Goal: Register for event/course

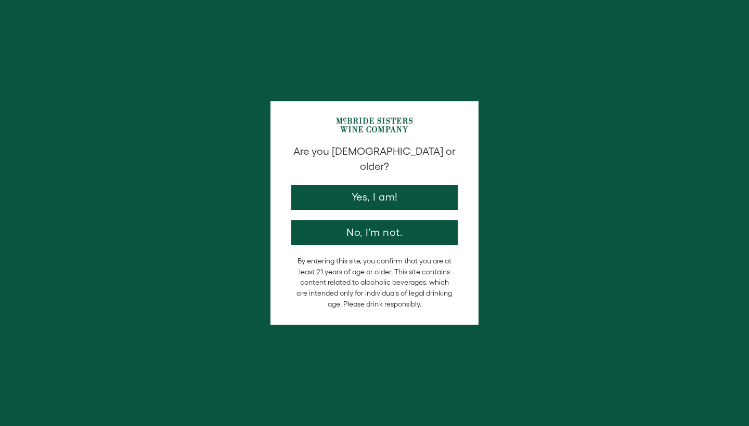
drag, startPoint x: 0, startPoint y: 0, endPoint x: 335, endPoint y: 190, distance: 385.2
click at [335, 190] on button "Yes, I am!" at bounding box center [374, 197] width 166 height 25
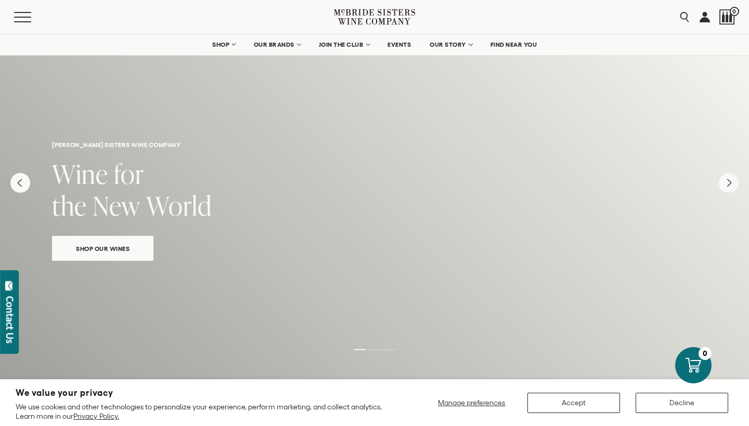
click at [545, 397] on button "Accept" at bounding box center [573, 403] width 93 height 20
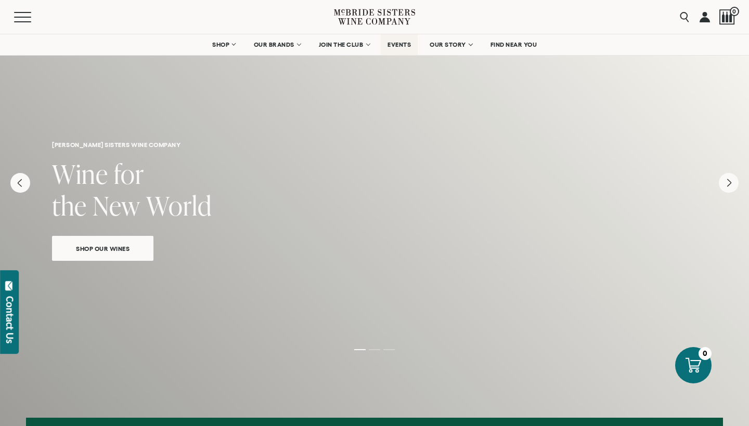
click at [400, 43] on span "EVENTS" at bounding box center [398, 44] width 23 height 7
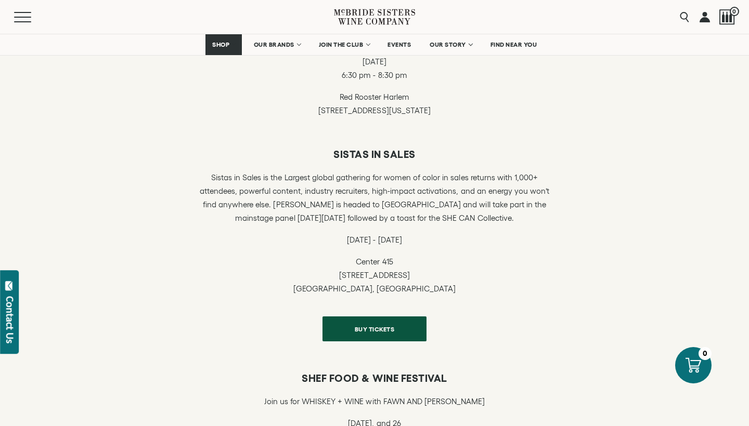
scroll to position [860, 0]
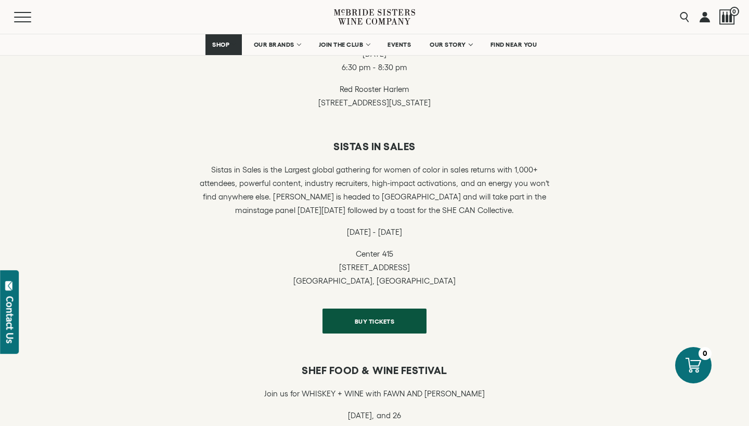
click at [360, 314] on span "BUY TICKETS" at bounding box center [374, 321] width 76 height 20
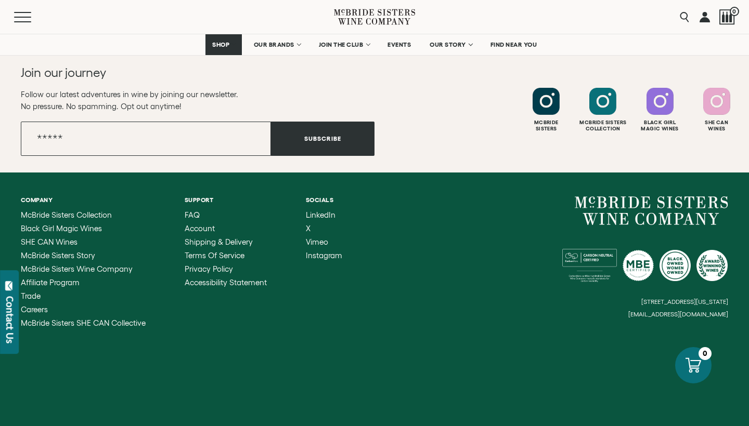
scroll to position [1500, 0]
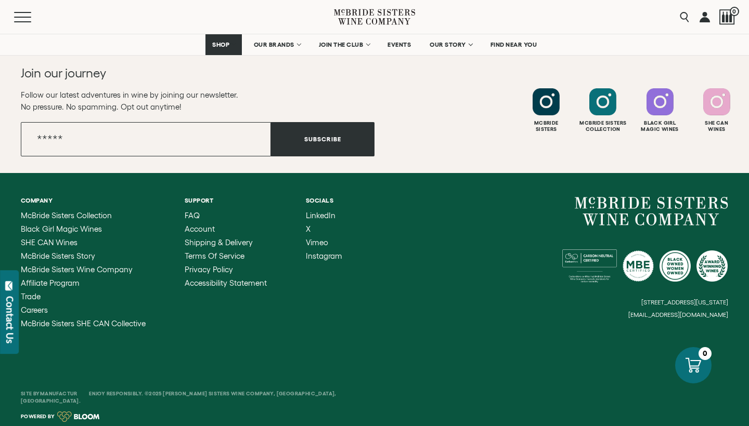
click at [30, 301] on div "McBride Sisters Collection Black Girl Magic Wines SHE CAN Wines McBride Sisters…" at bounding box center [83, 270] width 125 height 116
click at [33, 297] on span "Trade" at bounding box center [31, 296] width 20 height 9
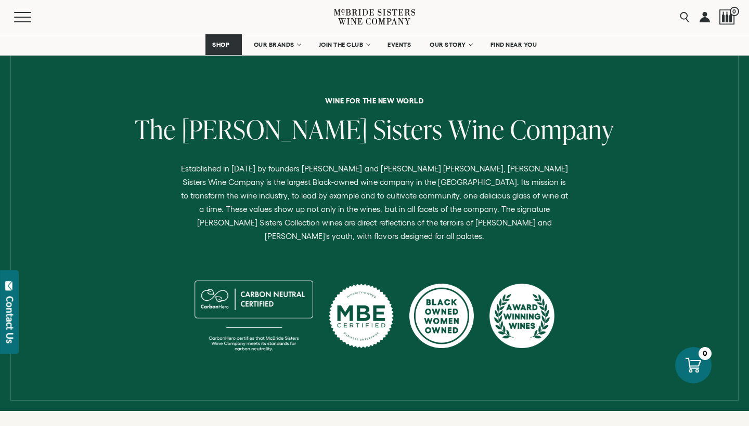
scroll to position [323, 0]
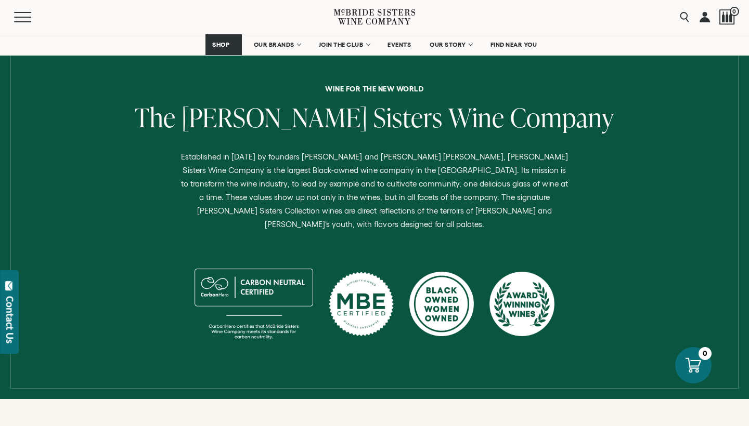
click at [12, 298] on div "Contact Us" at bounding box center [10, 319] width 10 height 47
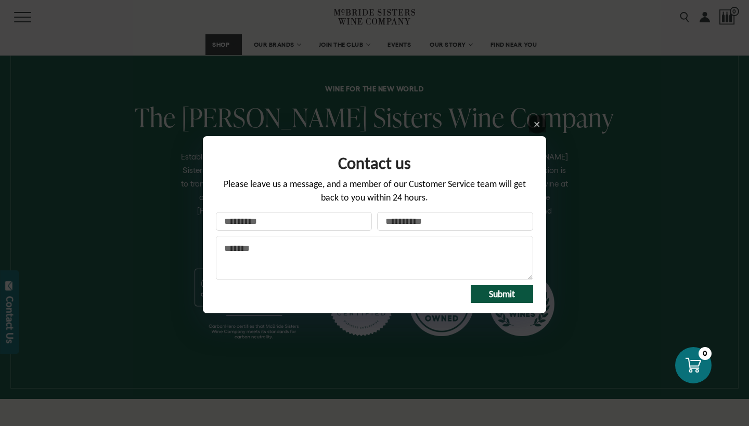
click at [345, 217] on input "Your name" at bounding box center [294, 221] width 156 height 19
click at [349, 220] on input "Your name" at bounding box center [294, 221] width 156 height 19
click at [540, 120] on link at bounding box center [537, 124] width 18 height 18
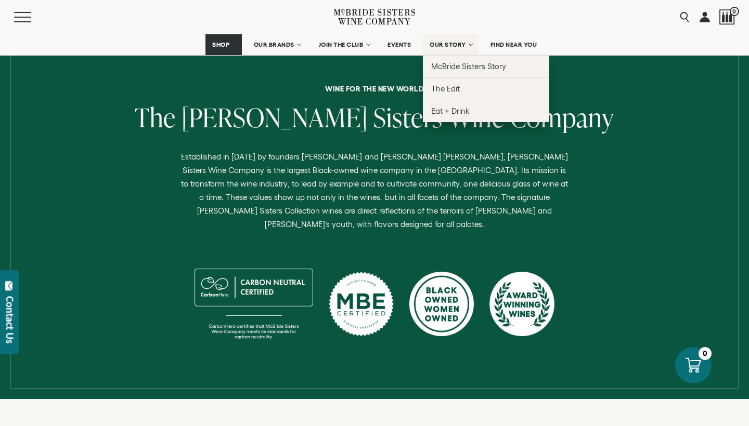
click at [448, 45] on span "OUR STORY" at bounding box center [448, 44] width 36 height 7
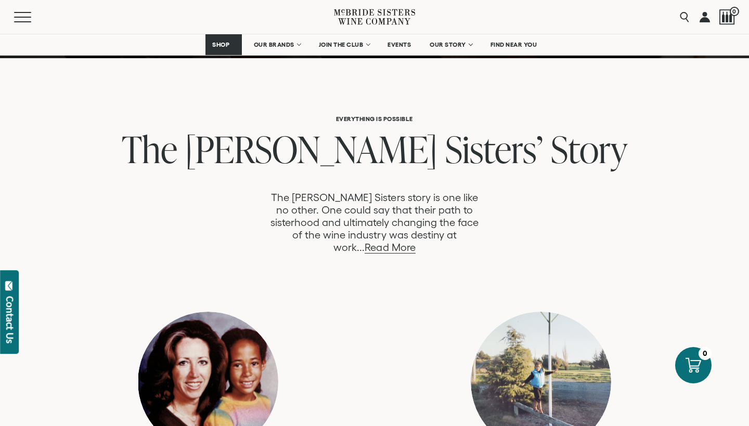
scroll to position [504, 0]
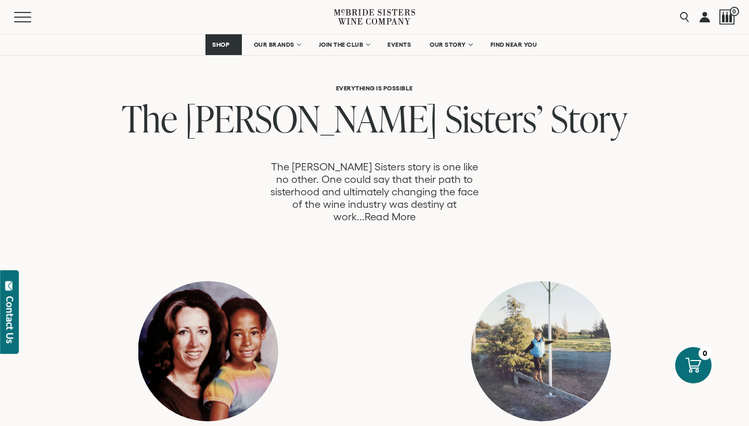
click at [415, 211] on link "Read More" at bounding box center [390, 217] width 50 height 12
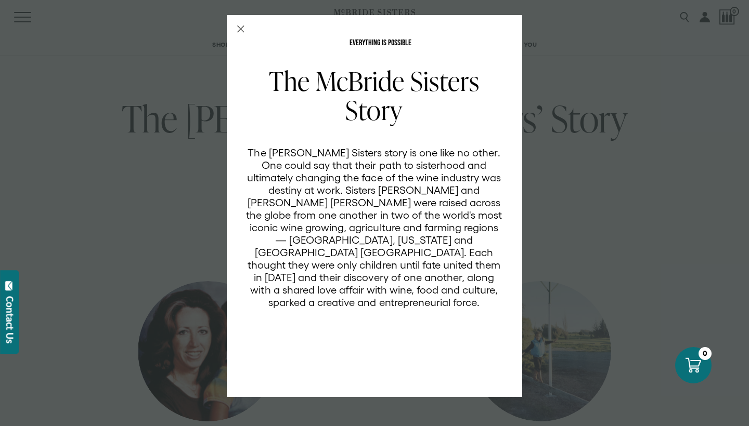
click at [547, 177] on div "EVERYTHING IS POSSIBLE The McBride Sisters Story The McBride Sisters story is o…" at bounding box center [374, 213] width 749 height 426
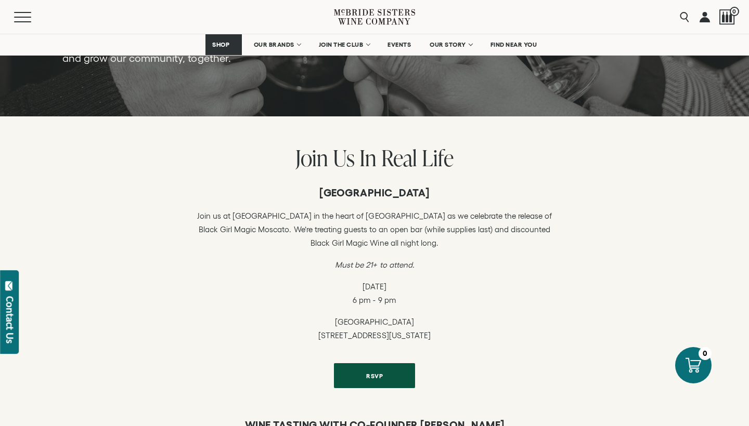
scroll to position [238, 0]
